Goal: Obtain resource: Obtain resource

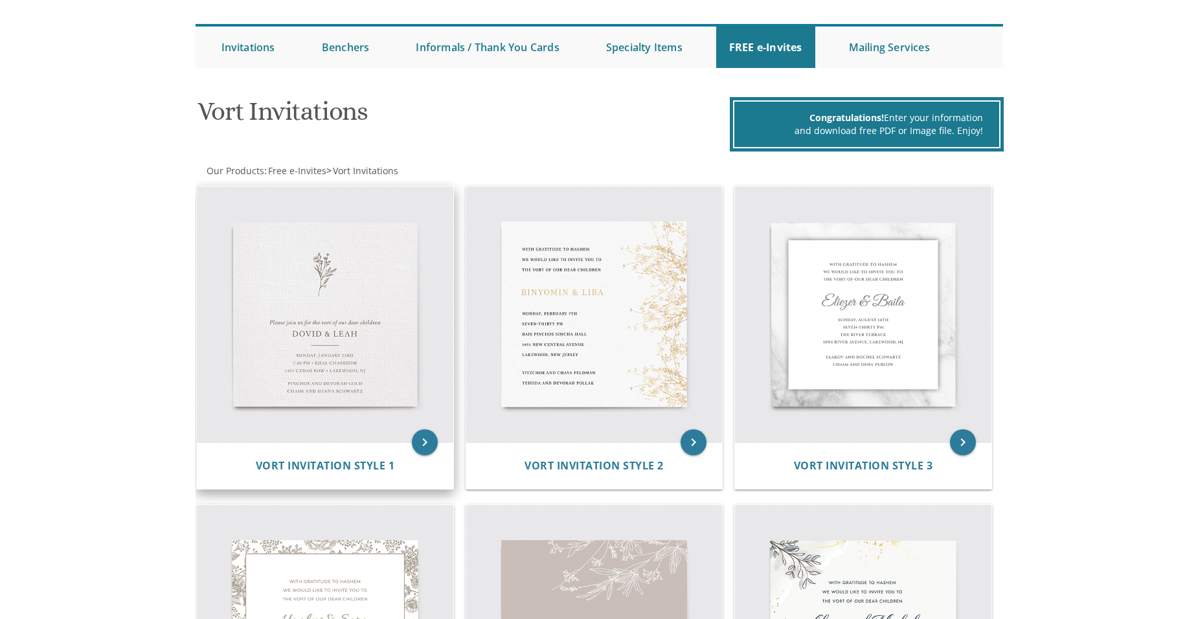
scroll to position [194, 0]
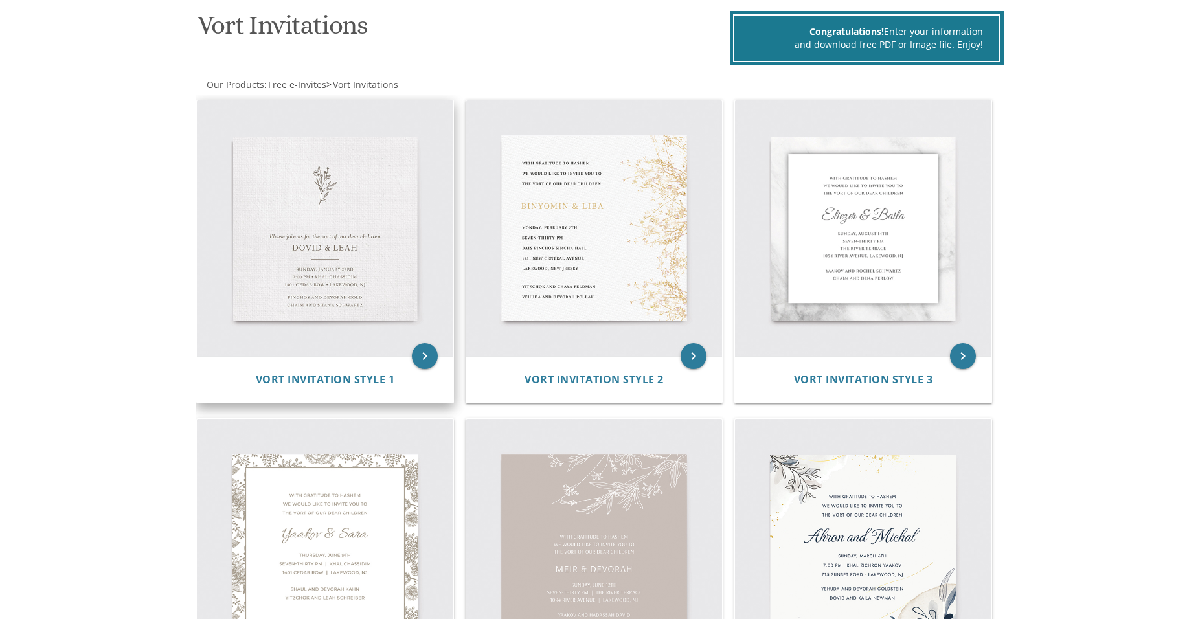
click at [315, 236] on img at bounding box center [325, 228] width 256 height 256
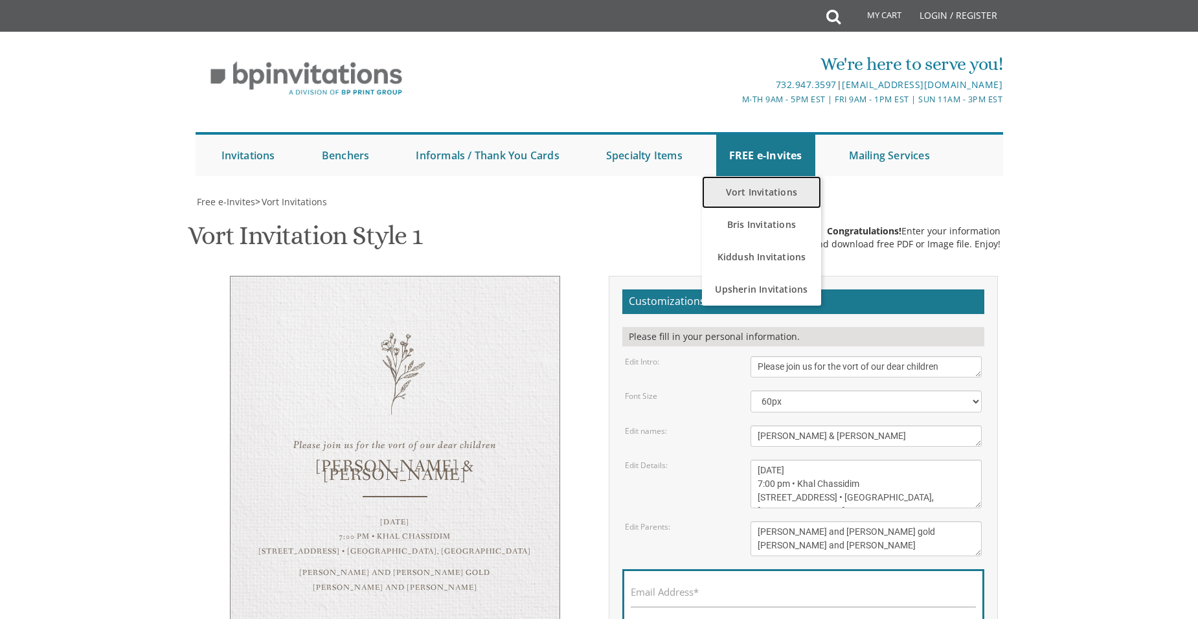
click at [769, 188] on link "Vort Invitations" at bounding box center [762, 192] width 120 height 32
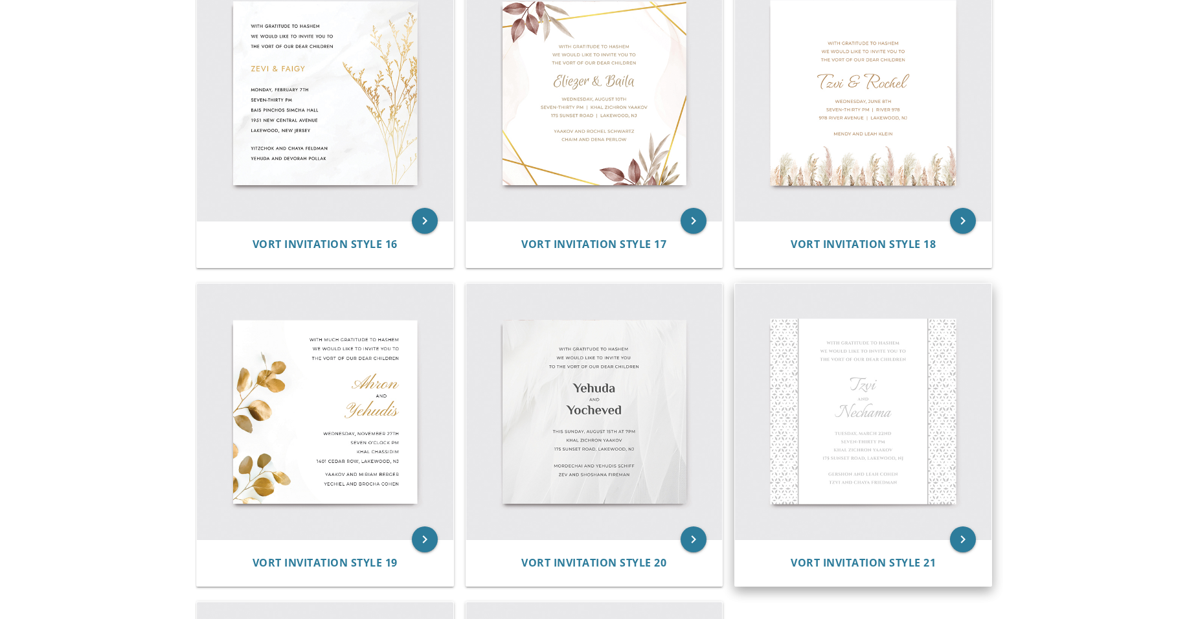
scroll to position [1942, 0]
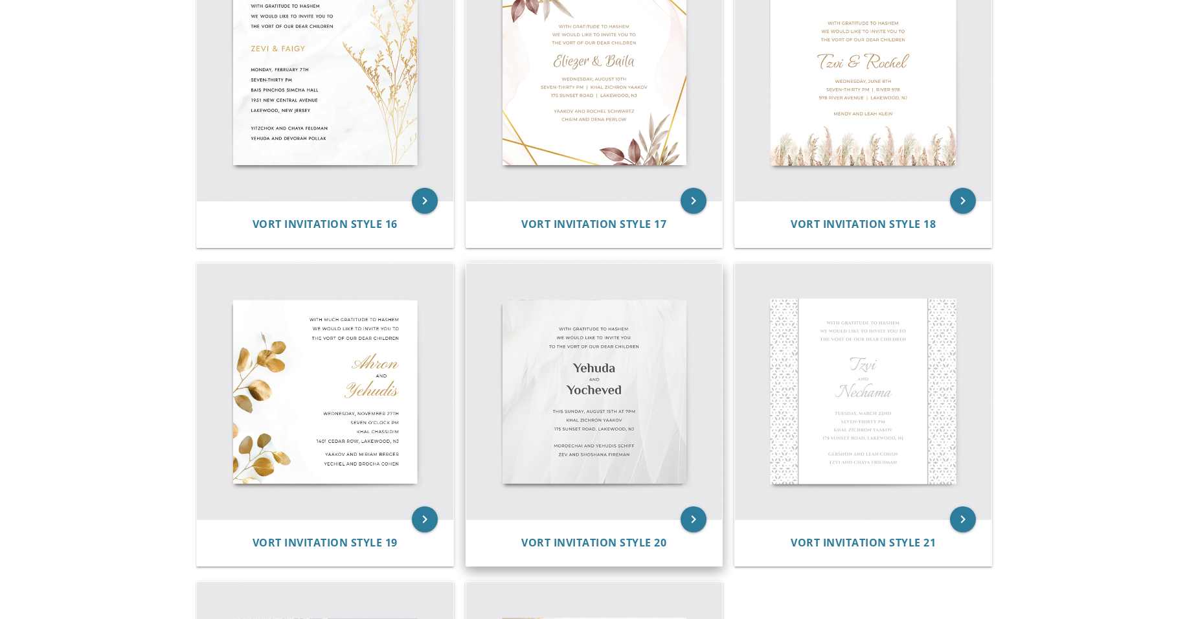
click at [582, 409] on img at bounding box center [594, 392] width 256 height 256
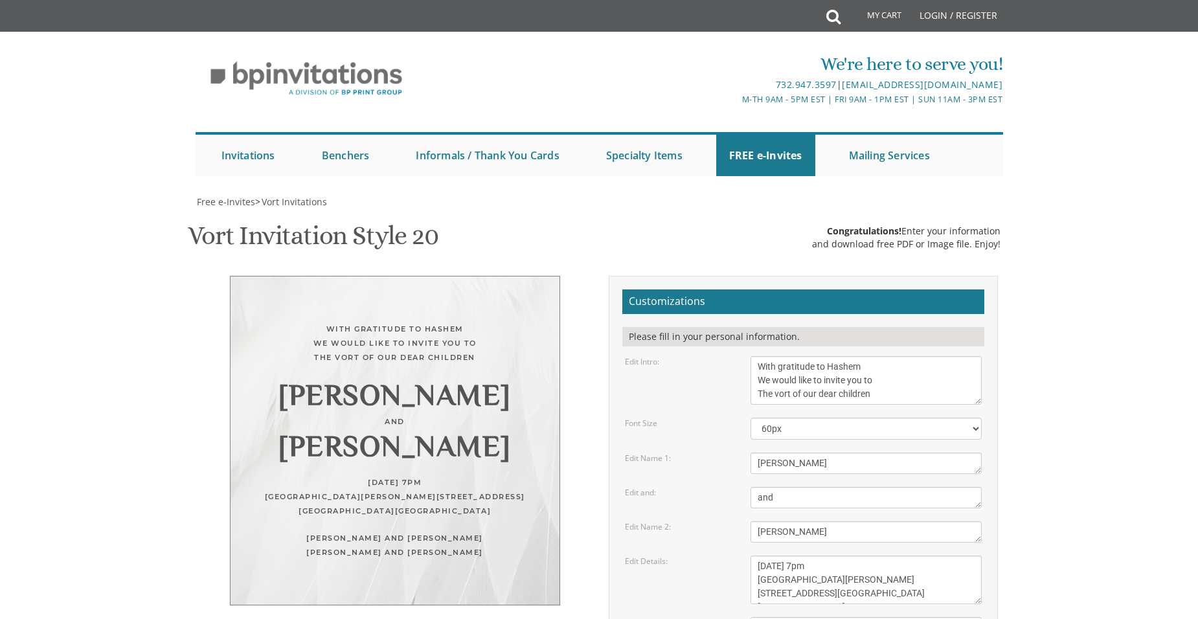
click at [504, 238] on div "Vort Invitation Style 20 SKU: vort20 Congratulations! Enter your information an…" at bounding box center [599, 237] width 822 height 51
click at [533, 383] on div "With gratitude to Hashem We would like to invite you to The vort of our dear ch…" at bounding box center [395, 441] width 330 height 330
click at [597, 259] on div "Vort Invitation Style 20 SKU: vort20 Congratulations! Enter your information an…" at bounding box center [599, 237] width 822 height 51
